Goal: Navigation & Orientation: Find specific page/section

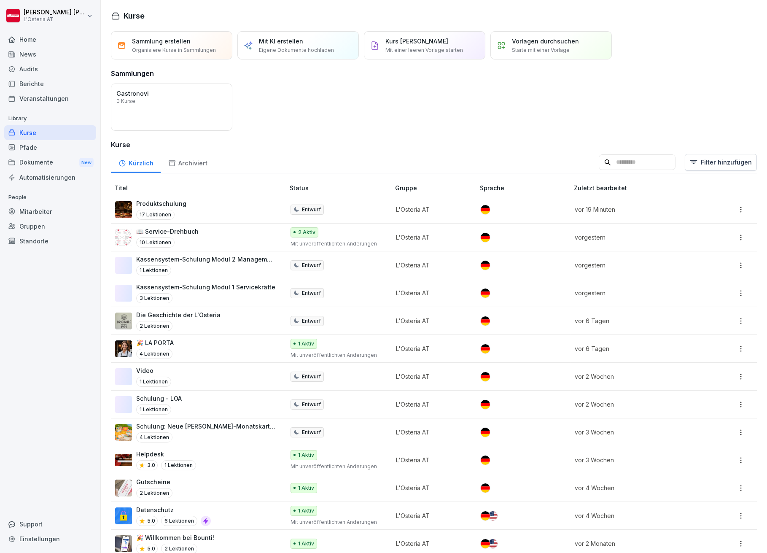
drag, startPoint x: 29, startPoint y: 159, endPoint x: 86, endPoint y: 145, distance: 58.5
click at [29, 159] on div "Dokumente New" at bounding box center [50, 163] width 92 height 16
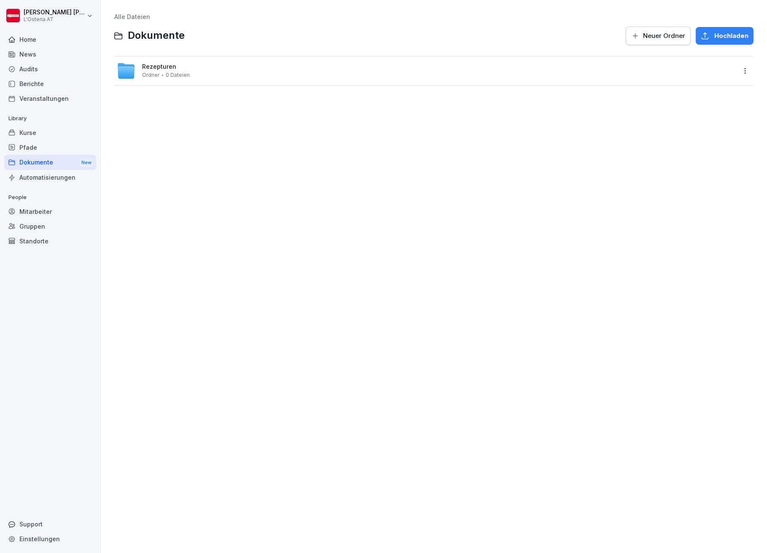
click at [165, 64] on span "Rezepturen" at bounding box center [159, 66] width 34 height 7
click at [150, 67] on span "Archiv" at bounding box center [151, 66] width 18 height 7
drag, startPoint x: 241, startPoint y: 106, endPoint x: 236, endPoint y: 101, distance: 7.5
click at [236, 101] on div "Apfel_Zimt_Mix.pdf Dokument 57.29 KB" at bounding box center [440, 102] width 592 height 15
click at [736, 67] on html "[PERSON_NAME] L'Osteria AT Home News Audits Berichte Veranstaltungen Library Ku…" at bounding box center [383, 276] width 767 height 553
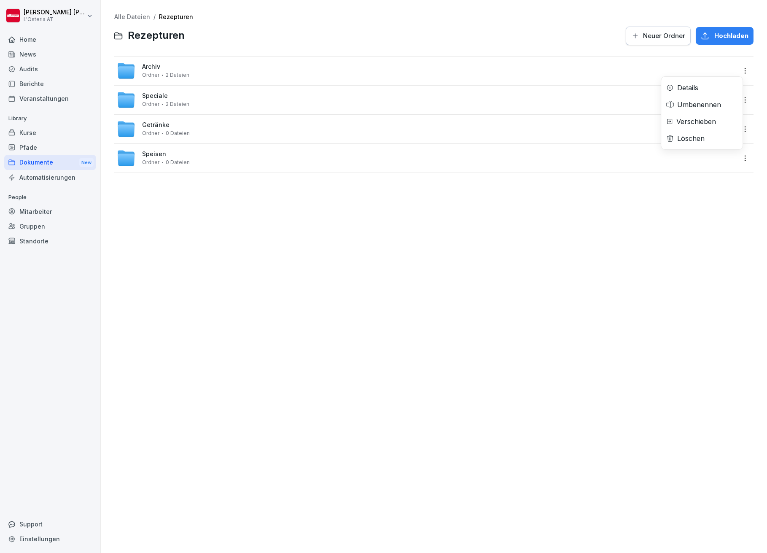
click at [705, 121] on div "Verschieben" at bounding box center [696, 121] width 40 height 10
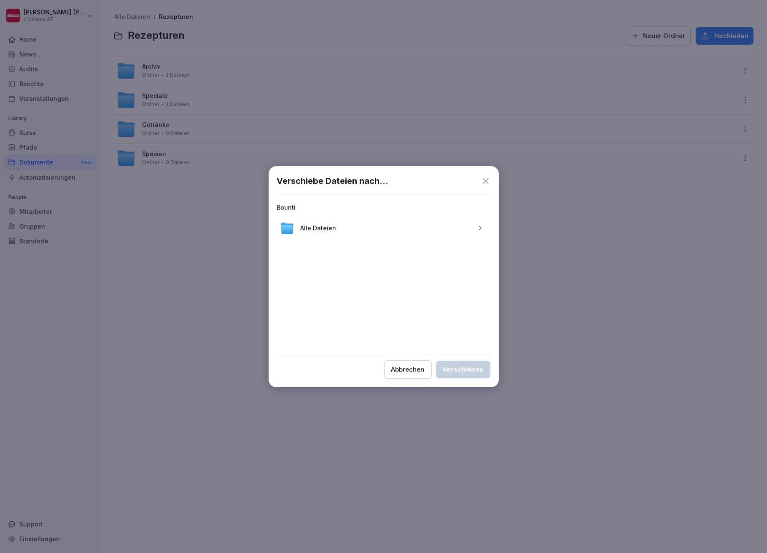
click at [409, 371] on div "Abbrechen" at bounding box center [407, 369] width 33 height 9
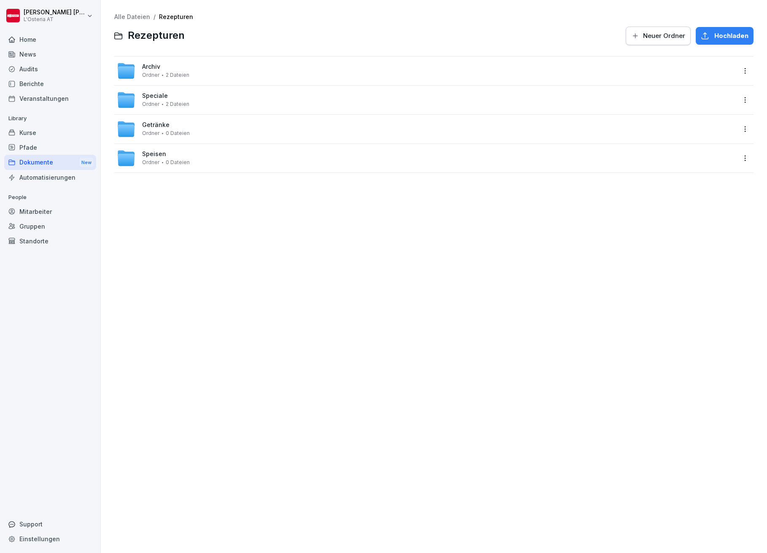
click at [161, 94] on span "Speciale" at bounding box center [155, 95] width 26 height 7
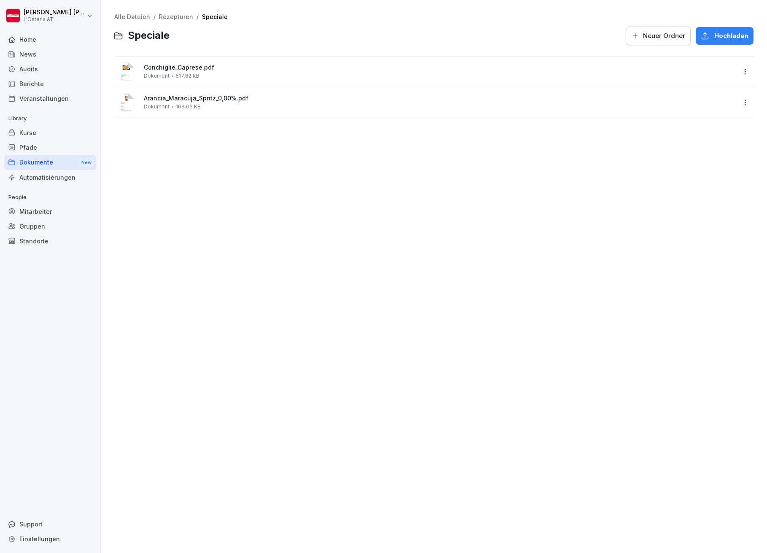
click at [183, 67] on span "Conchiglie_Caprese.pdf" at bounding box center [440, 67] width 592 height 7
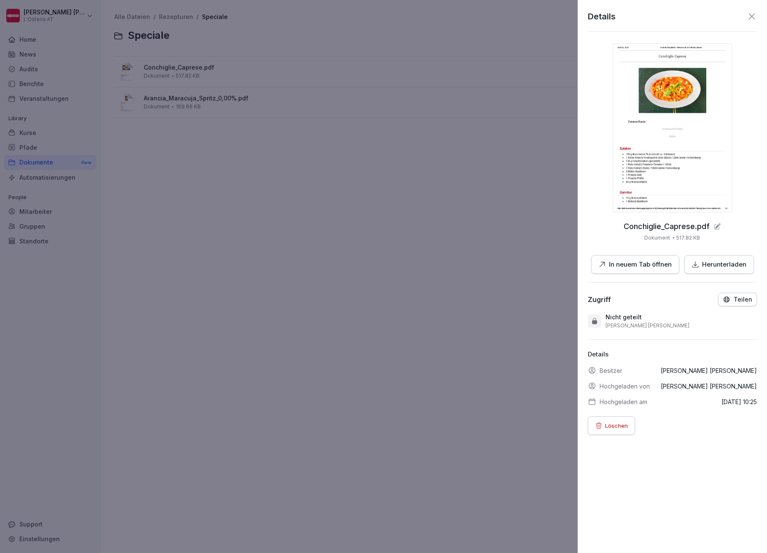
click at [328, 198] on div at bounding box center [383, 276] width 767 height 553
